Goal: Entertainment & Leisure: Consume media (video, audio)

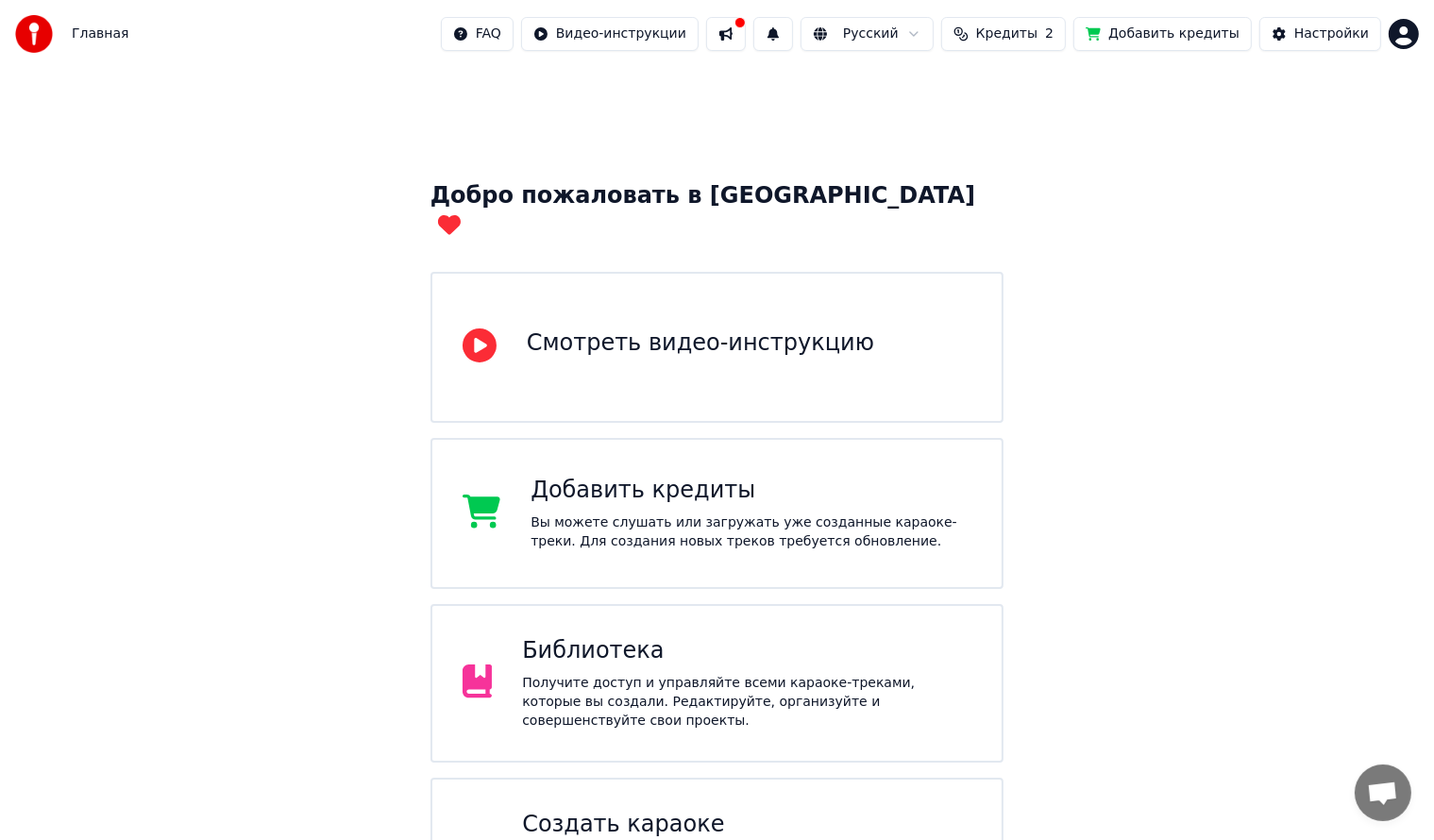
click at [717, 674] on div "Получите доступ и управляйте всеми караоке-треками, которые вы создали. Редакти…" at bounding box center [746, 702] width 450 height 57
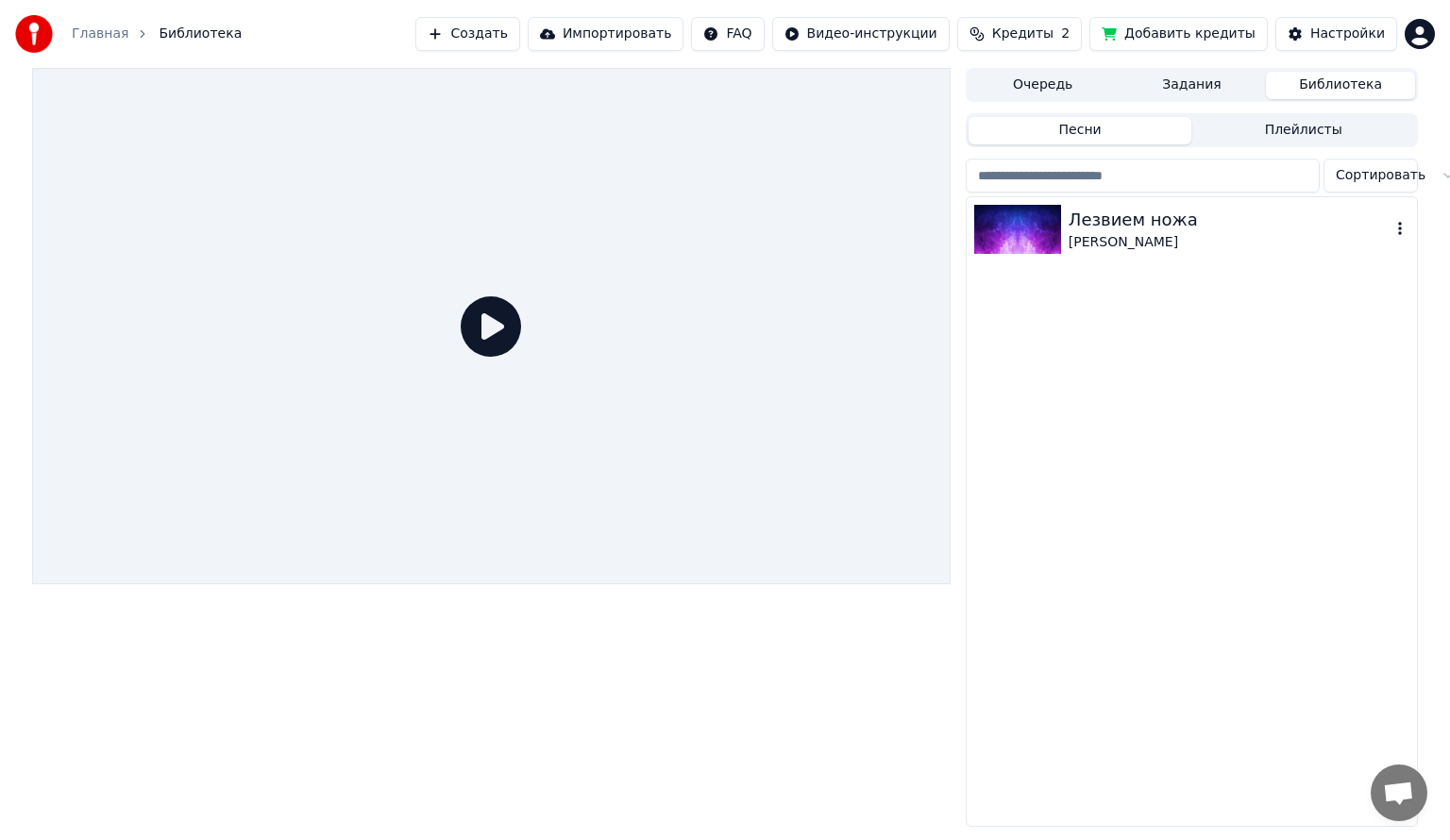
click at [1146, 230] on div "Лезвием ножа" at bounding box center [1229, 219] width 322 height 26
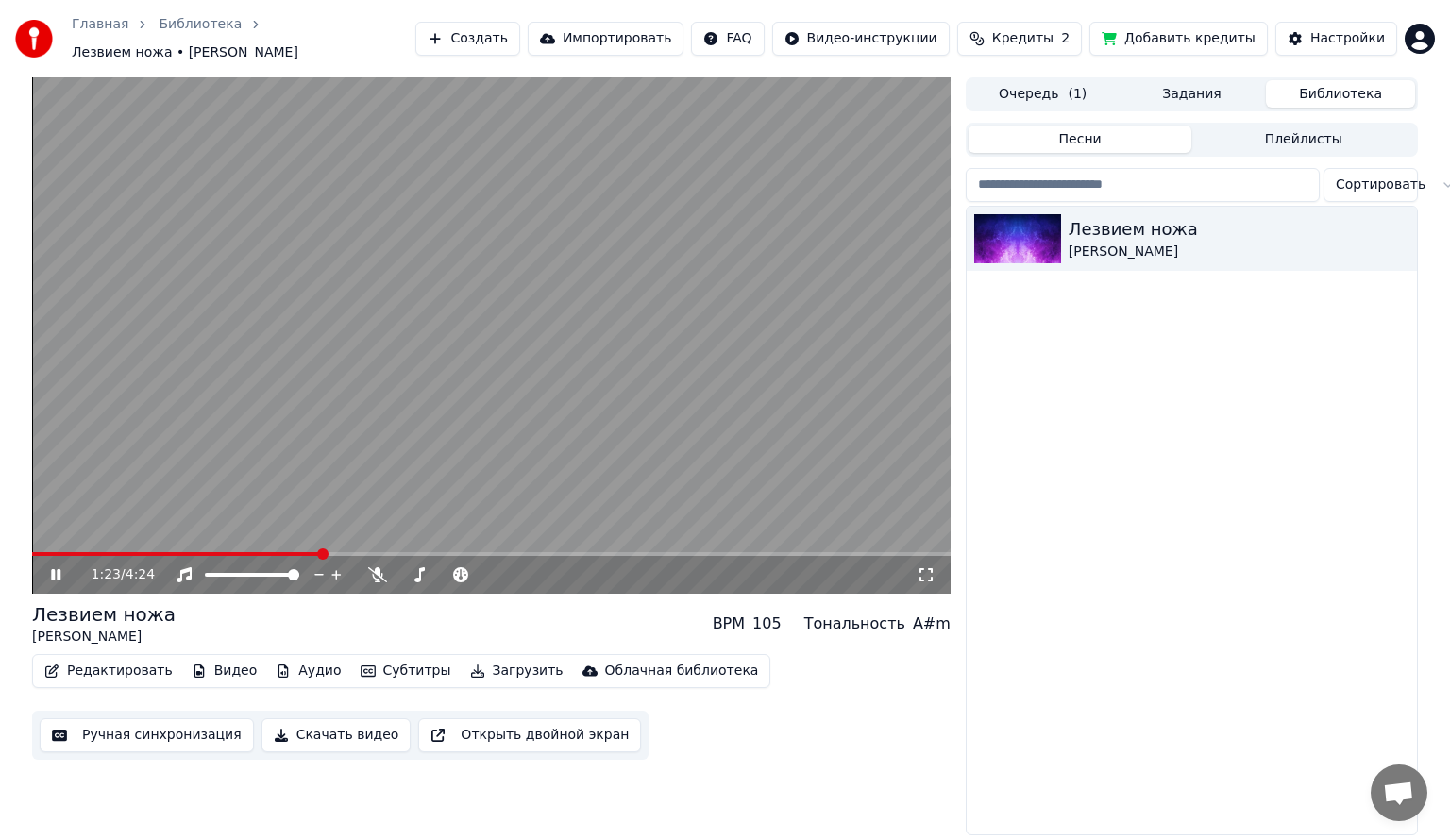
click at [321, 552] on span at bounding box center [491, 554] width 918 height 4
click at [52, 569] on icon at bounding box center [56, 575] width 10 height 12
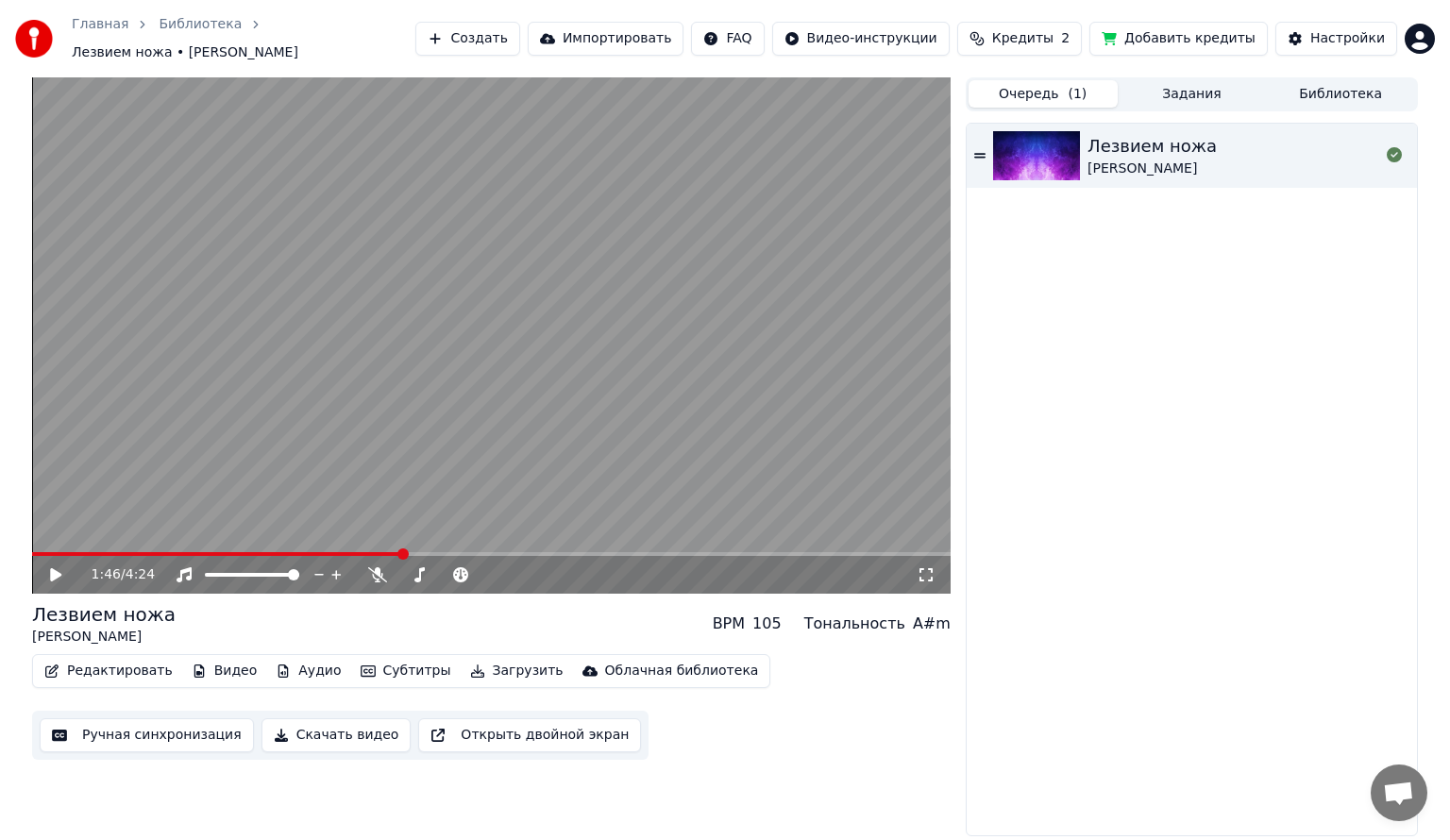
click at [1039, 81] on button "Очередь ( 1 )" at bounding box center [1043, 94] width 149 height 27
click at [1348, 83] on button "Библиотека" at bounding box center [1340, 94] width 149 height 27
